Goal: Navigation & Orientation: Find specific page/section

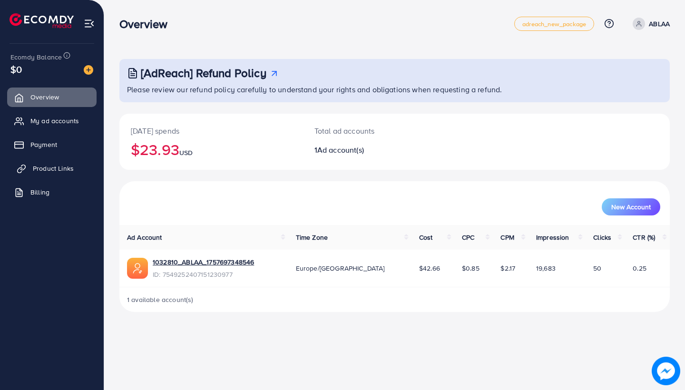
click at [64, 161] on link "Product Links" at bounding box center [51, 168] width 89 height 19
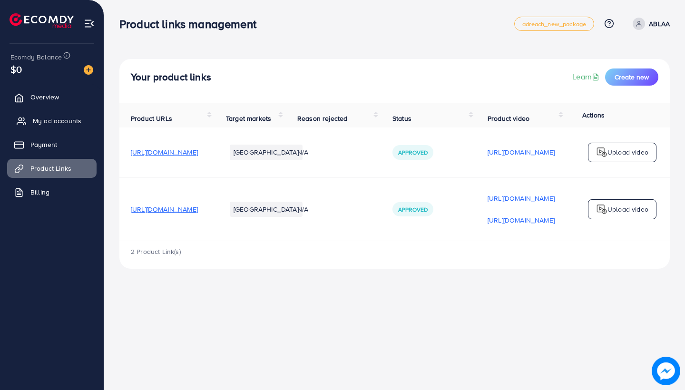
click at [49, 122] on span "My ad accounts" at bounding box center [57, 121] width 49 height 10
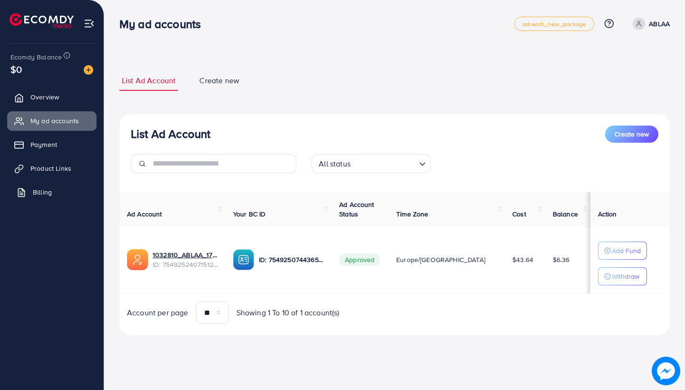
click at [49, 190] on span "Billing" at bounding box center [42, 192] width 19 height 10
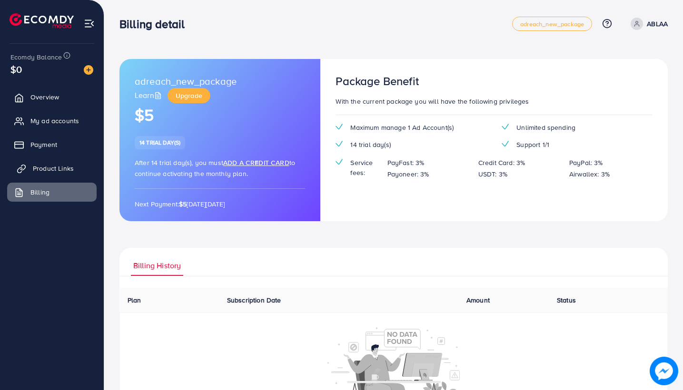
click at [47, 167] on span "Product Links" at bounding box center [53, 169] width 41 height 10
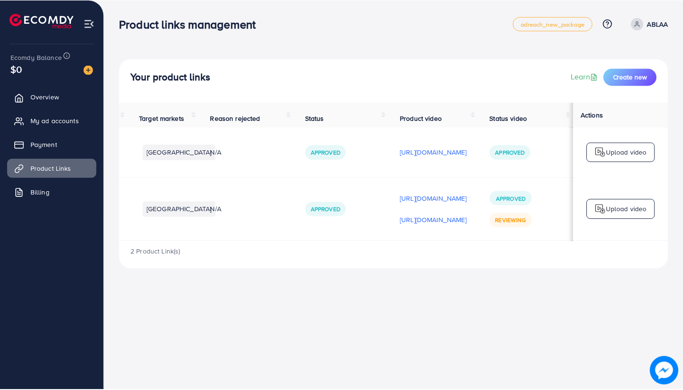
scroll to position [0, 198]
click at [73, 149] on link "Payment" at bounding box center [51, 144] width 89 height 19
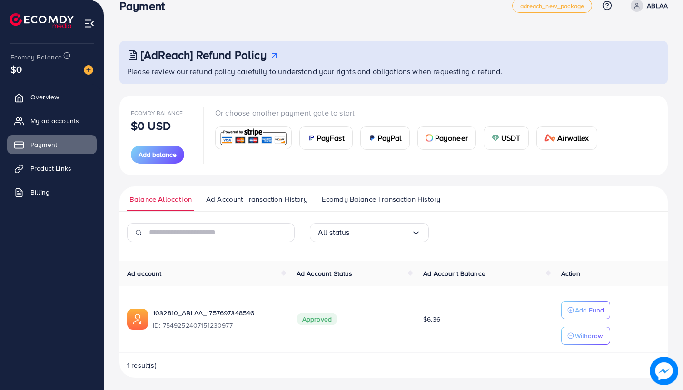
scroll to position [18, 0]
click at [29, 123] on link "My ad accounts" at bounding box center [51, 120] width 89 height 19
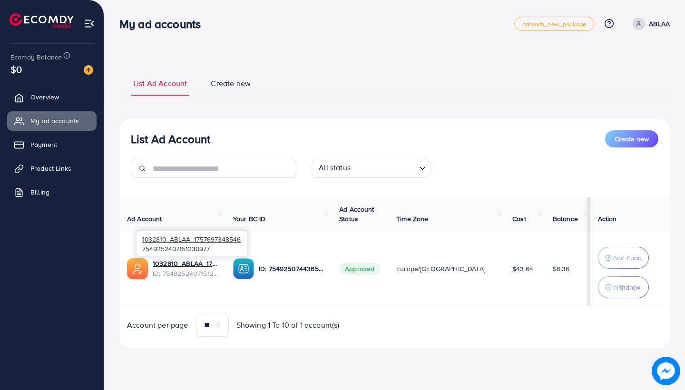
click at [210, 271] on span "ID: 7549252407151230977" at bounding box center [185, 274] width 65 height 10
click at [192, 262] on link "1032810_ABLAA_1757697348546" at bounding box center [185, 264] width 65 height 10
click at [281, 263] on p "ID: 7549250744365613072" at bounding box center [291, 268] width 65 height 11
